Goal: Navigation & Orientation: Understand site structure

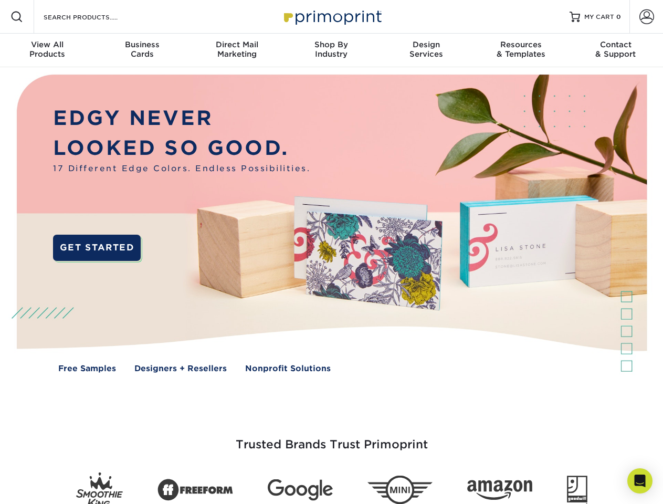
click at [331, 252] on img at bounding box center [331, 231] width 656 height 328
click at [17, 17] on span at bounding box center [16, 16] width 13 height 13
click at [646, 17] on span at bounding box center [646, 16] width 15 height 15
click at [47, 50] on div "View All Products" at bounding box center [47, 49] width 94 height 19
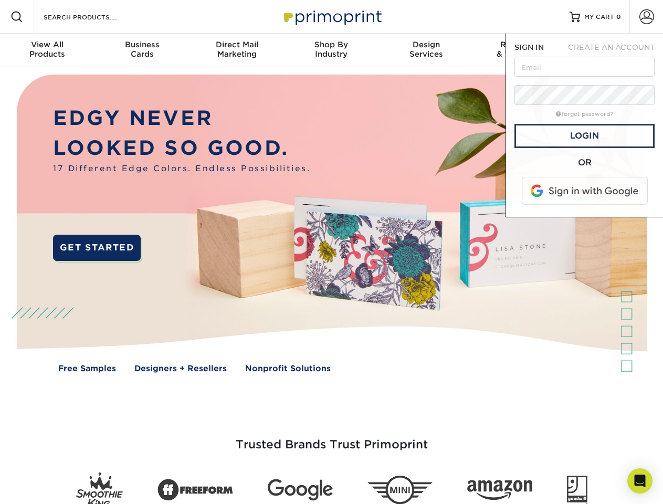
click at [142, 50] on div "Business Cards" at bounding box center [141, 49] width 94 height 19
click at [237, 50] on div "Direct Mail Marketing" at bounding box center [237, 49] width 94 height 19
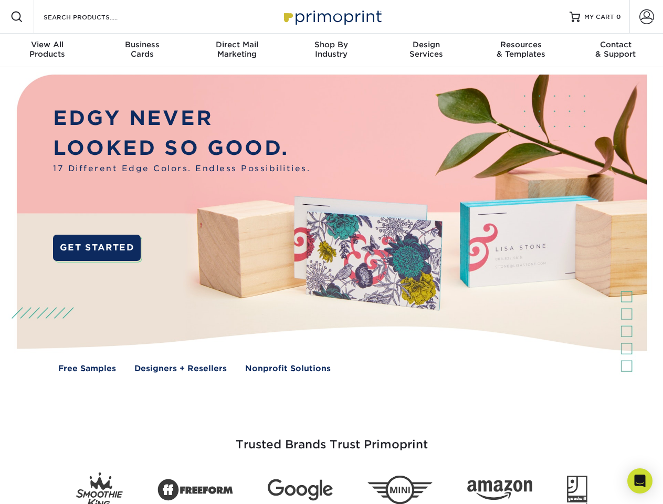
click at [331, 50] on div "Shop By Industry" at bounding box center [331, 49] width 94 height 19
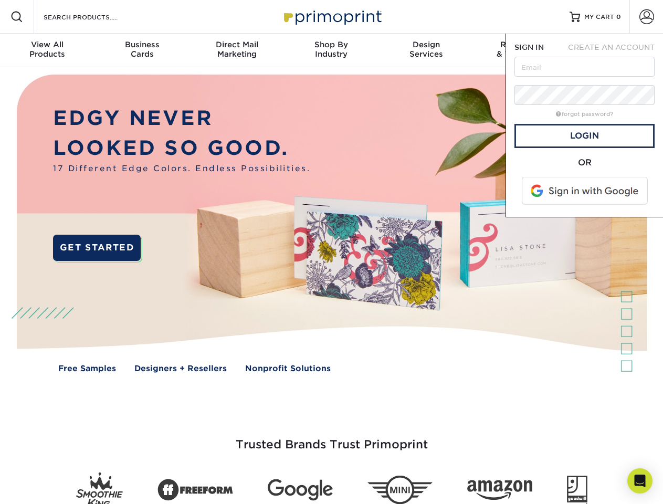
click at [426, 50] on div "Design Services" at bounding box center [426, 49] width 94 height 19
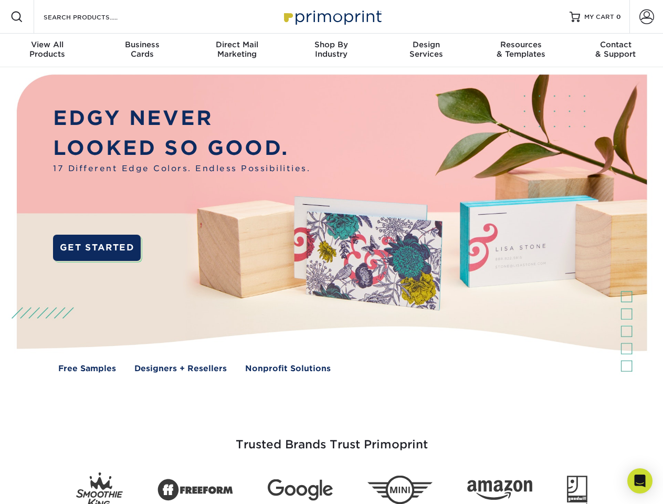
click at [521, 50] on span "SIGN IN" at bounding box center [528, 47] width 29 height 8
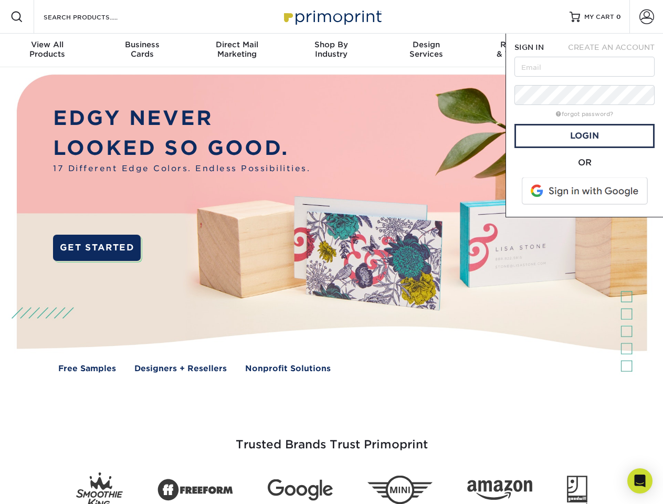
click at [616, 50] on div "Contact & Support" at bounding box center [616, 49] width 94 height 19
